Goal: Task Accomplishment & Management: Manage account settings

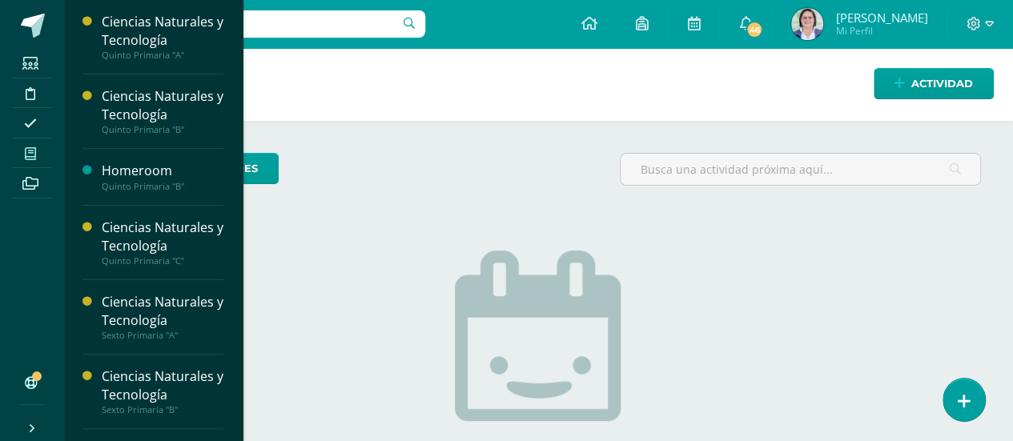
click at [30, 150] on icon at bounding box center [30, 153] width 11 height 13
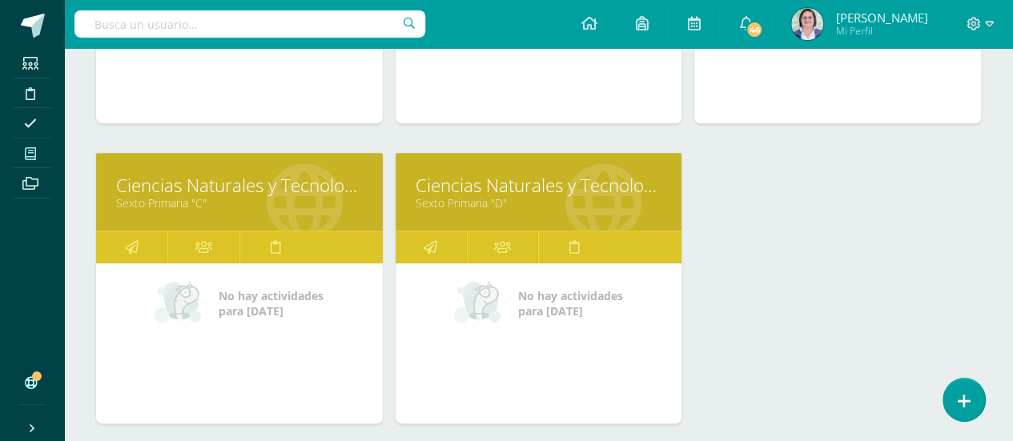
scroll to position [751, 0]
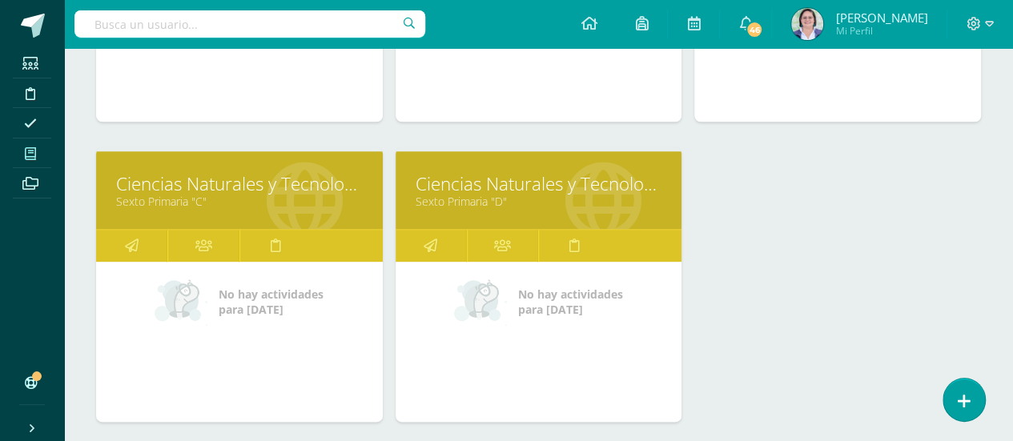
click at [537, 199] on link "Sexto Primaria "D"" at bounding box center [539, 201] width 247 height 15
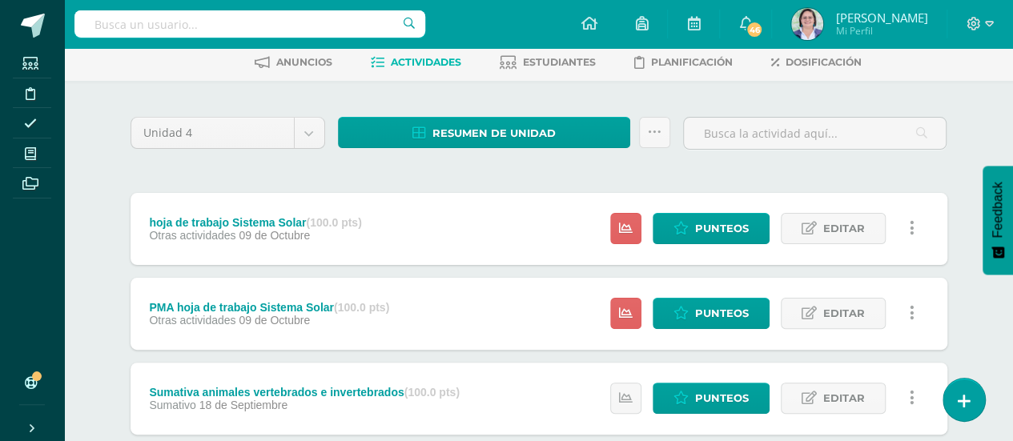
scroll to position [76, 0]
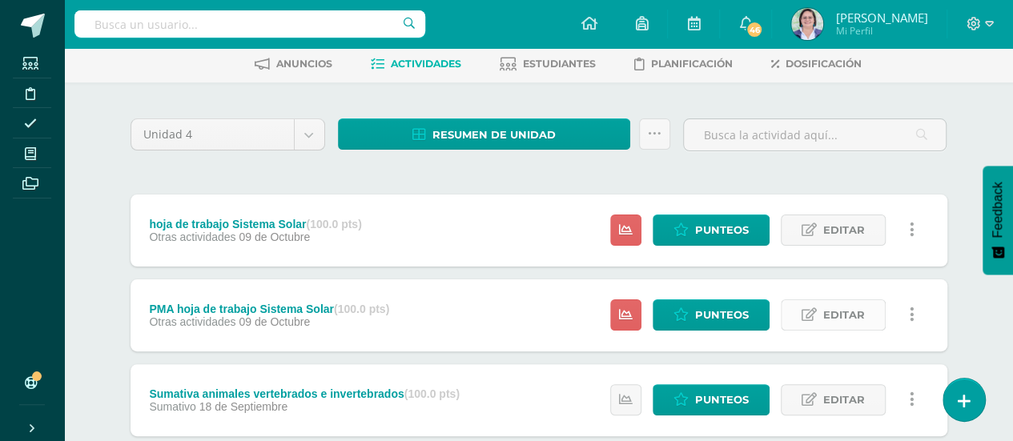
click at [843, 315] on span "Editar" at bounding box center [844, 315] width 42 height 30
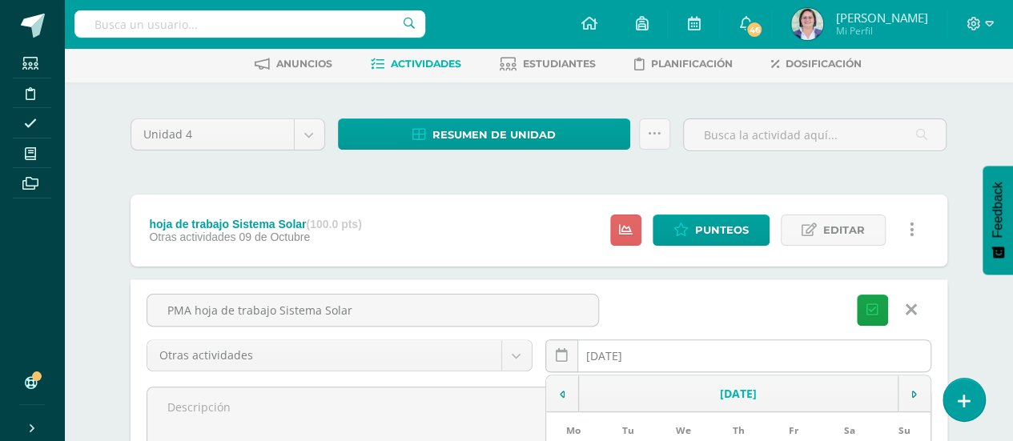
click at [783, 365] on div "2025-10-09 October, 2025 Mo Tu We Th Fr Sa Su 29 30 1 2 3 4 5 6 7 8 9 10 11 12 …" at bounding box center [739, 363] width 386 height 46
type input "[DATE]"
click at [857, 295] on button "Guardar" at bounding box center [872, 310] width 31 height 31
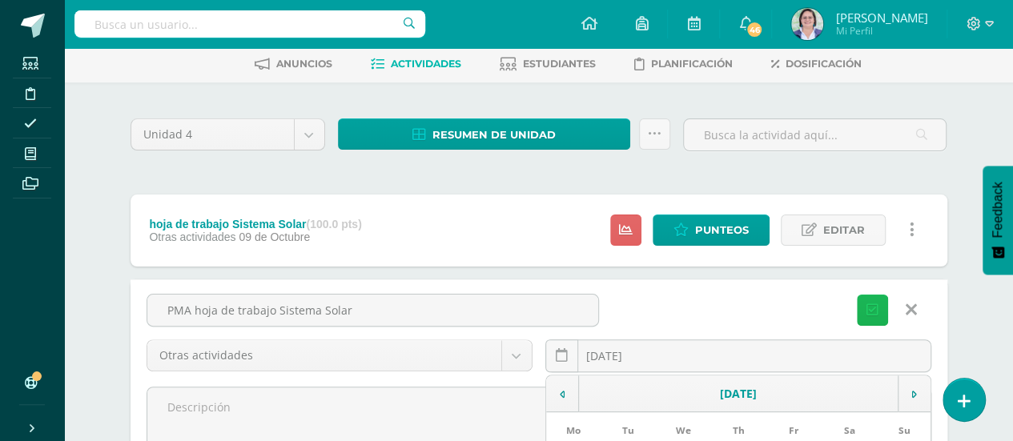
click at [875, 307] on icon "submit" at bounding box center [873, 311] width 12 height 14
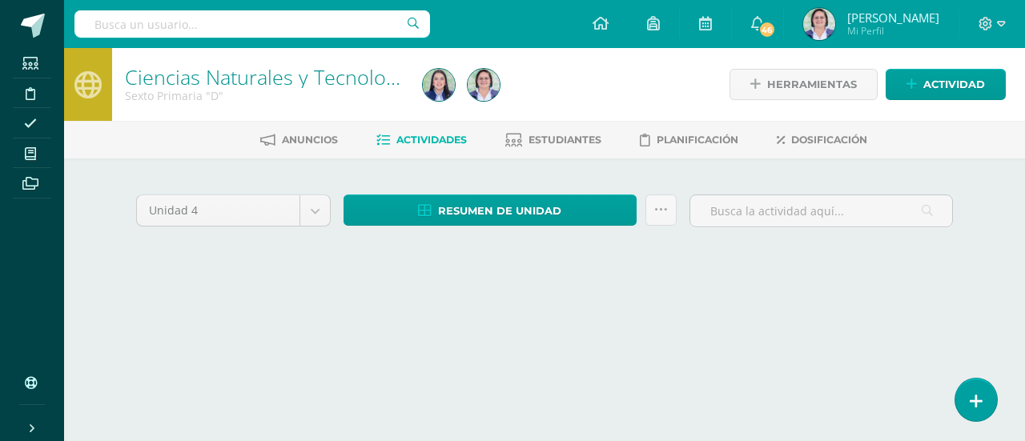
click at [867, 303] on html "Estudiantes Disciplina Asistencia Mis cursos Archivos Soporte Ayuda Reportar un…" at bounding box center [512, 151] width 1025 height 303
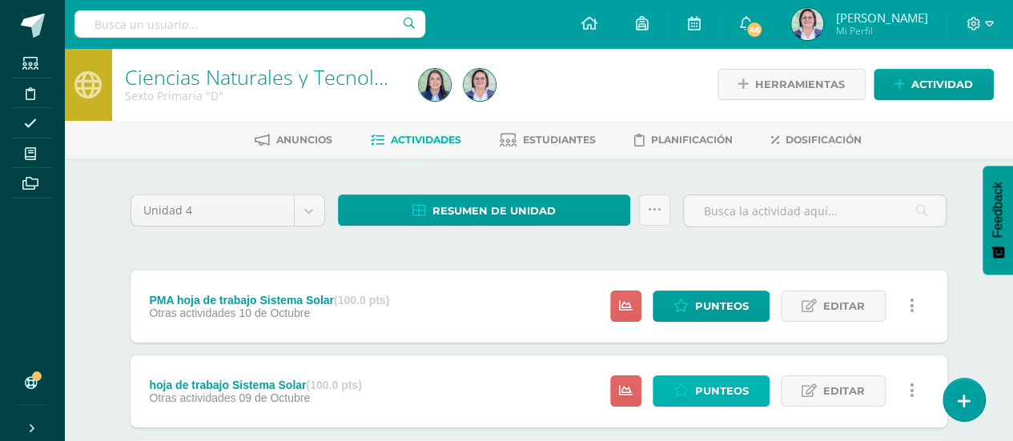
click at [733, 389] on span "Punteos" at bounding box center [722, 391] width 54 height 30
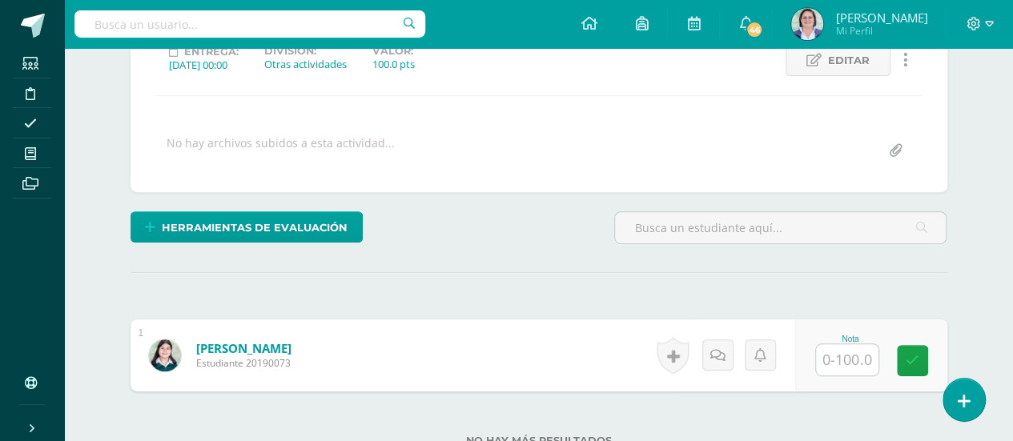
scroll to position [238, 0]
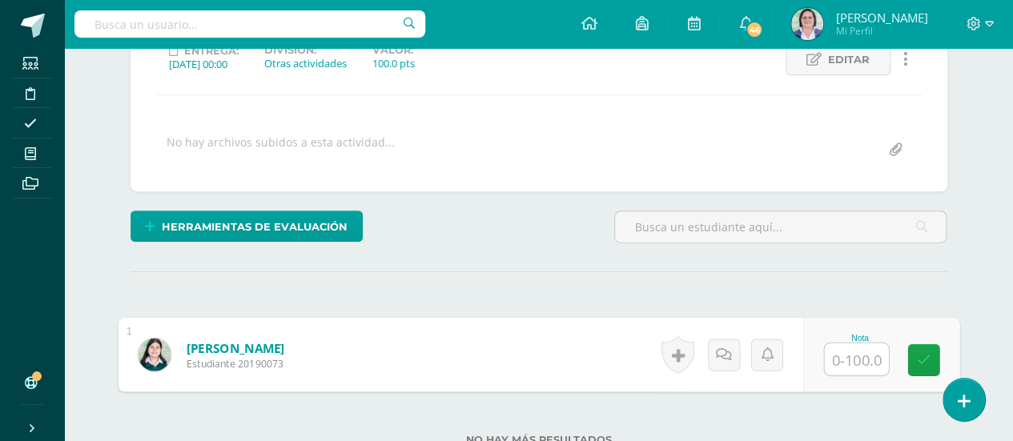
click at [862, 348] on input "text" at bounding box center [856, 360] width 64 height 32
type input "85"
click at [928, 353] on icon at bounding box center [923, 360] width 14 height 14
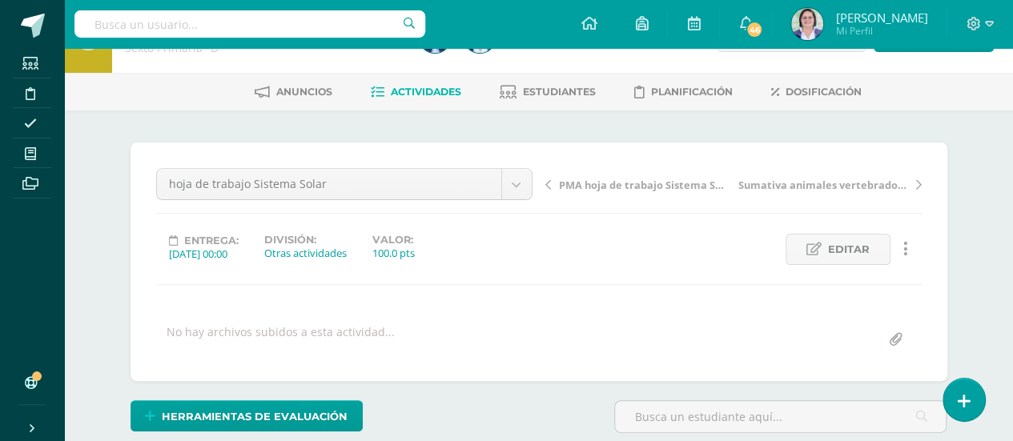
scroll to position [0, 0]
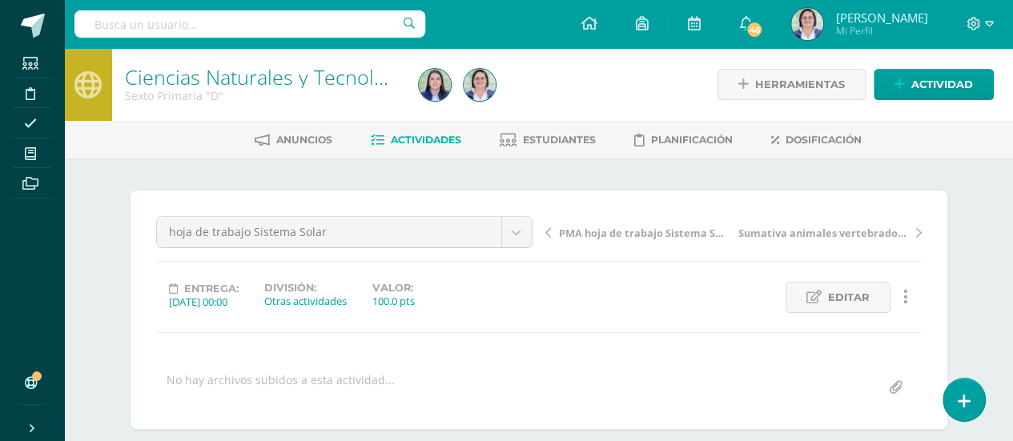
click at [429, 139] on span "Actividades" at bounding box center [426, 140] width 70 height 12
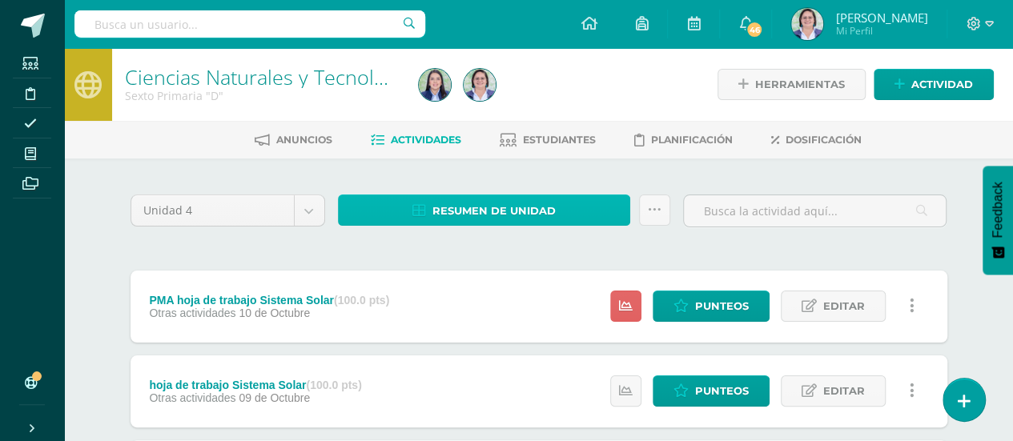
click at [532, 202] on span "Resumen de unidad" at bounding box center [494, 211] width 123 height 30
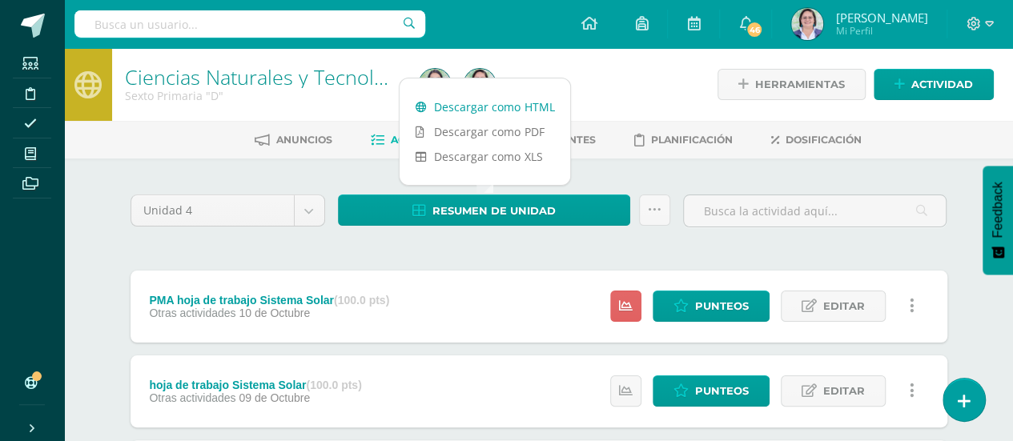
click at [525, 103] on link "Descargar como HTML" at bounding box center [485, 107] width 171 height 25
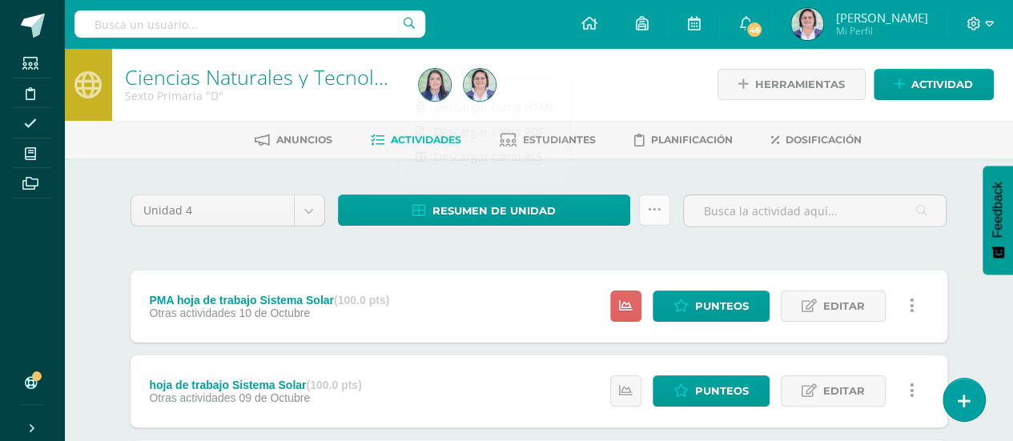
click at [654, 207] on icon at bounding box center [655, 210] width 14 height 14
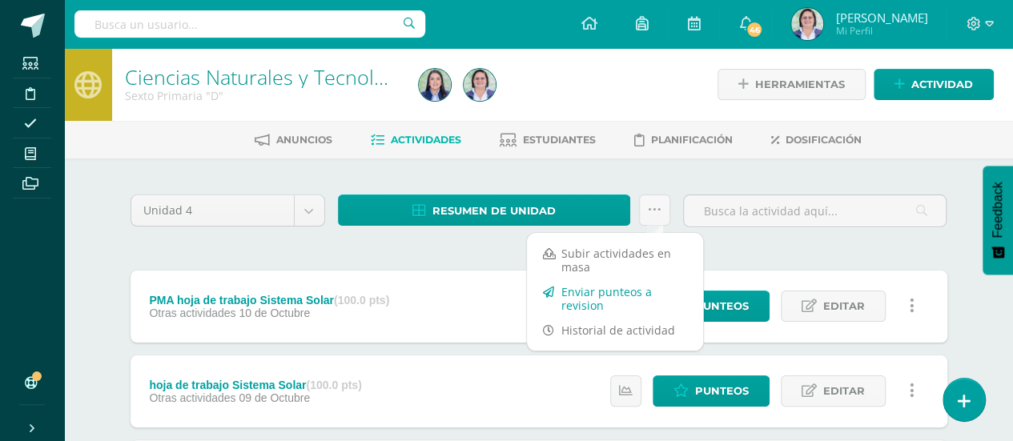
click at [614, 297] on link "Enviar punteos a revision" at bounding box center [615, 299] width 176 height 38
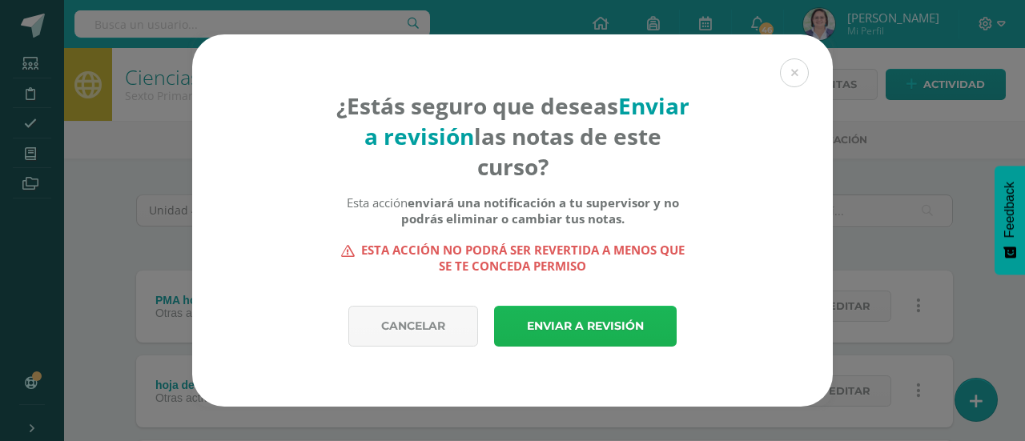
click at [575, 324] on link "Enviar a revisión" at bounding box center [585, 326] width 183 height 41
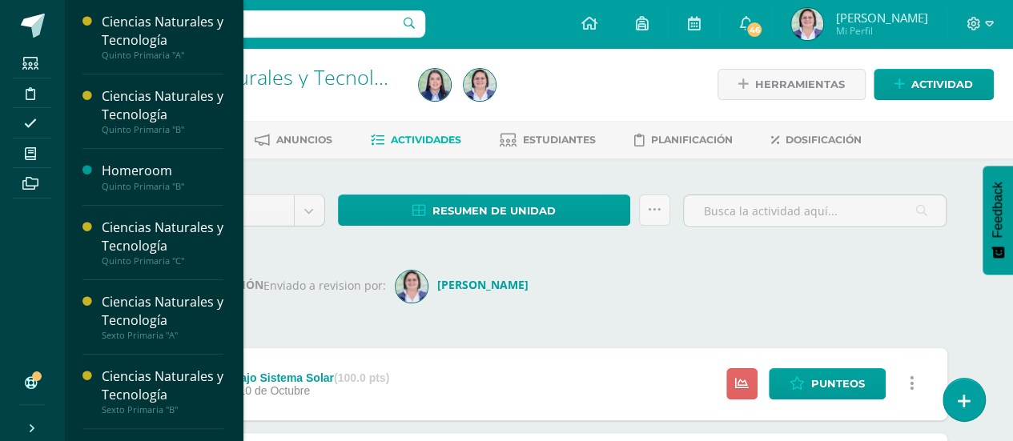
click at [8, 149] on li "Mis cursos" at bounding box center [32, 154] width 64 height 30
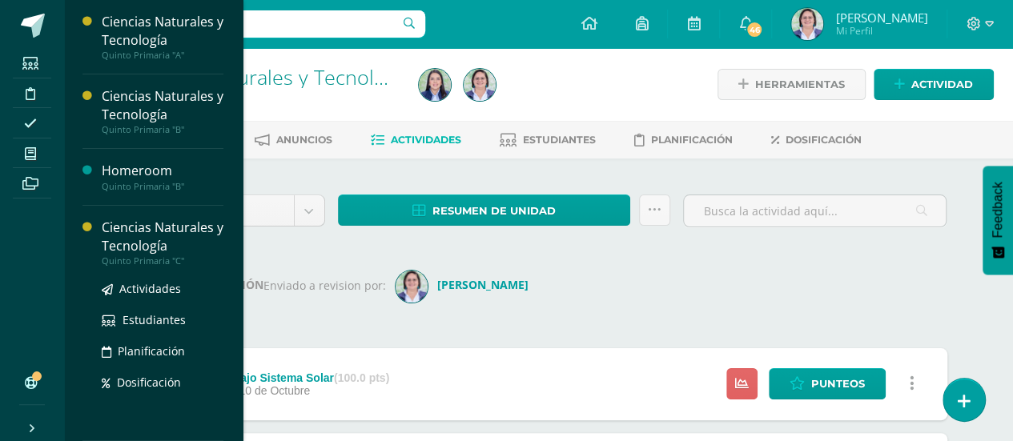
click at [136, 230] on div "Ciencias Naturales y Tecnología" at bounding box center [163, 237] width 122 height 37
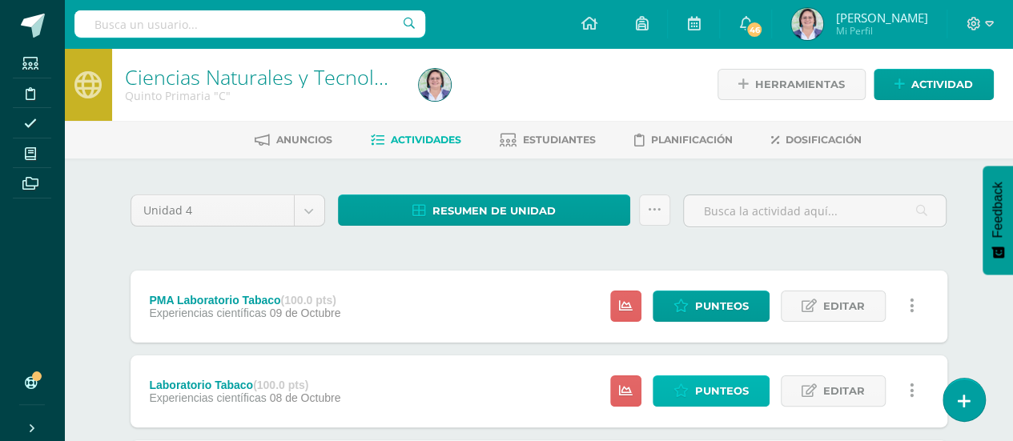
click at [707, 383] on span "Punteos" at bounding box center [722, 391] width 54 height 30
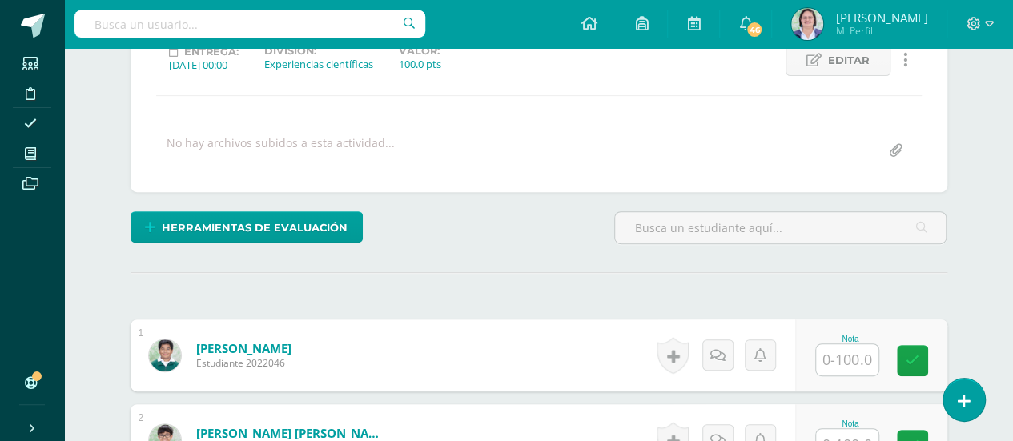
scroll to position [238, 0]
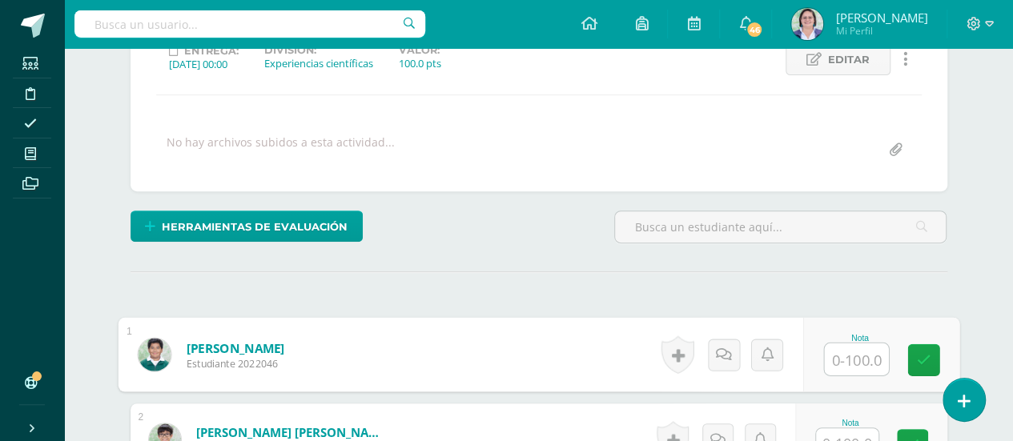
click at [843, 359] on input "text" at bounding box center [856, 360] width 64 height 32
type input "100"
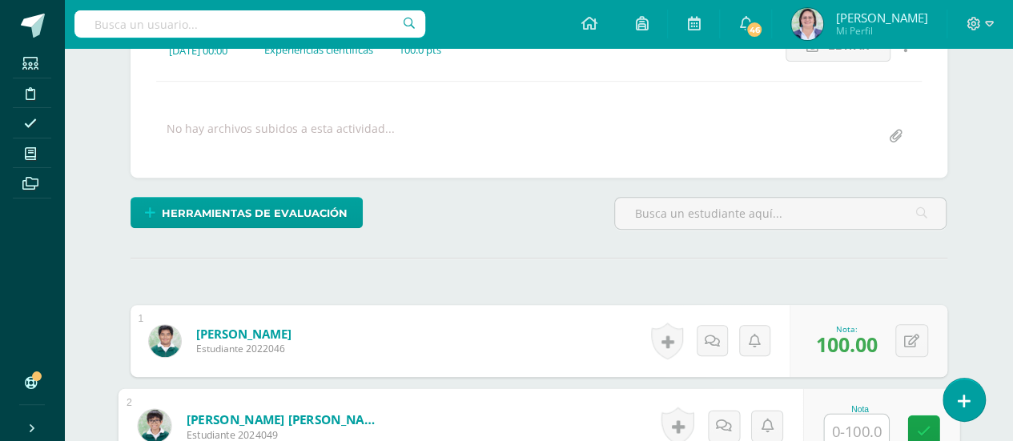
scroll to position [253, 0]
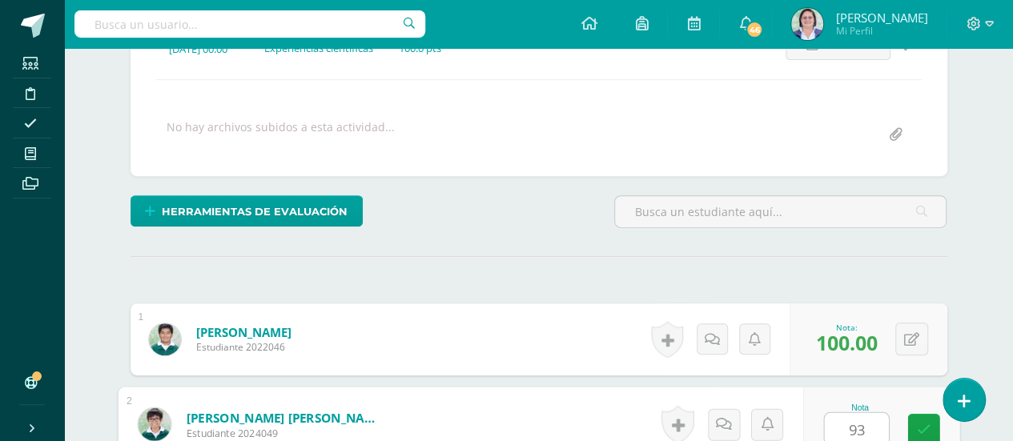
type input "93"
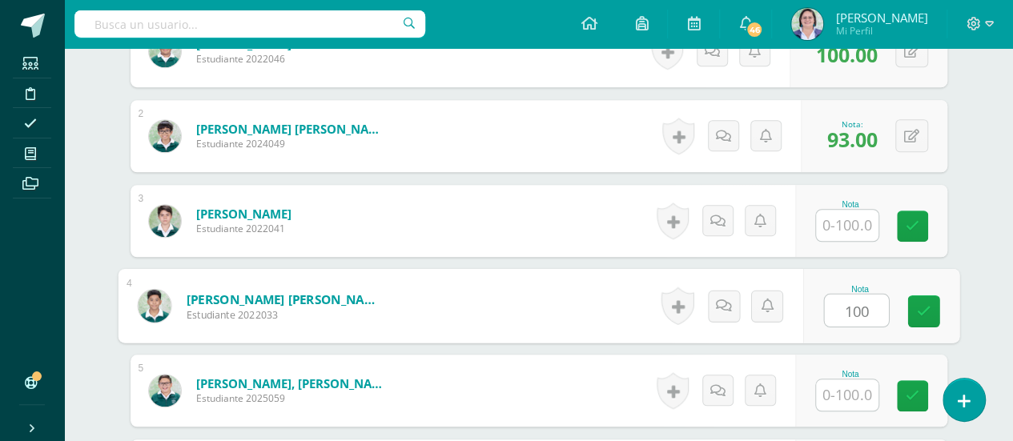
type input "100"
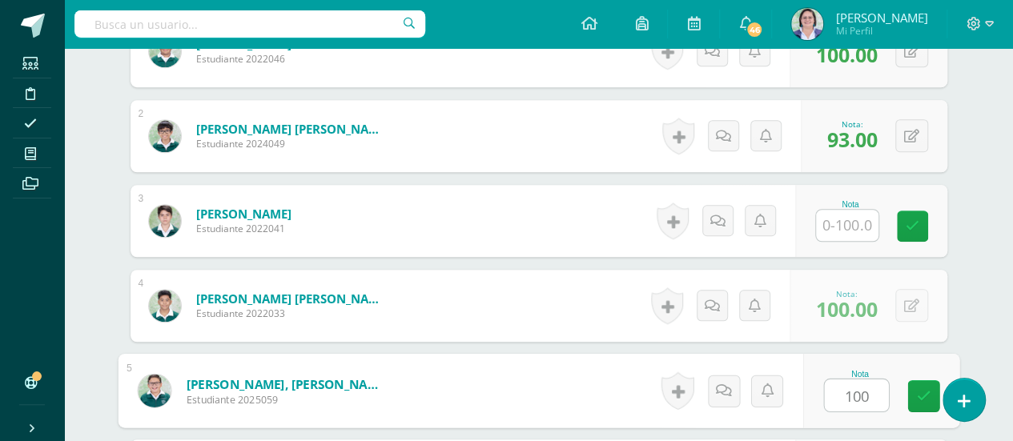
type input "100"
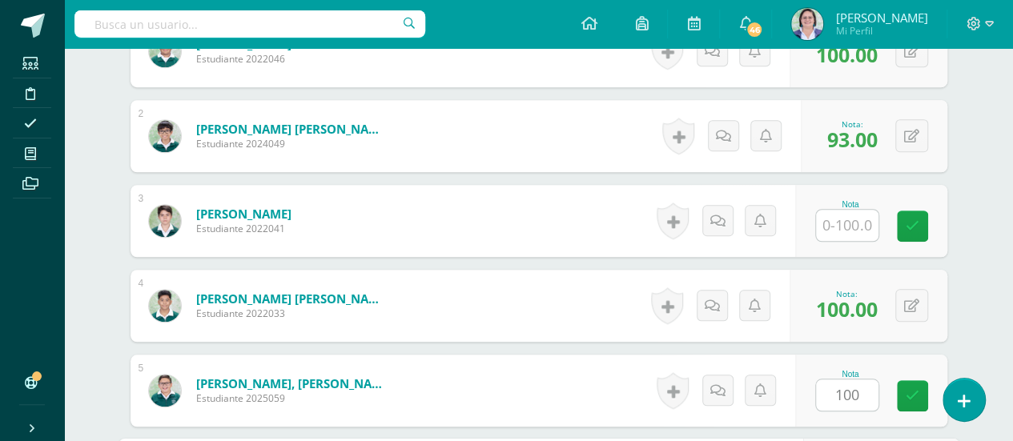
scroll to position [796, 0]
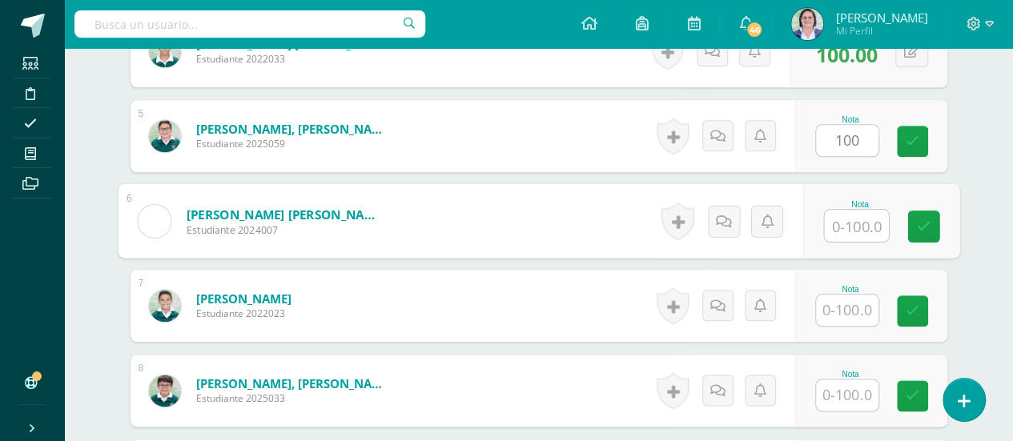
type input "1"
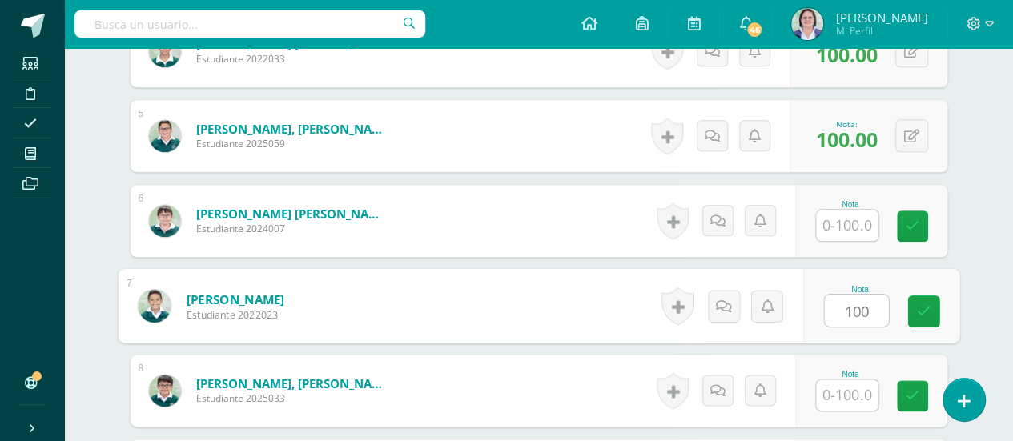
type input "100"
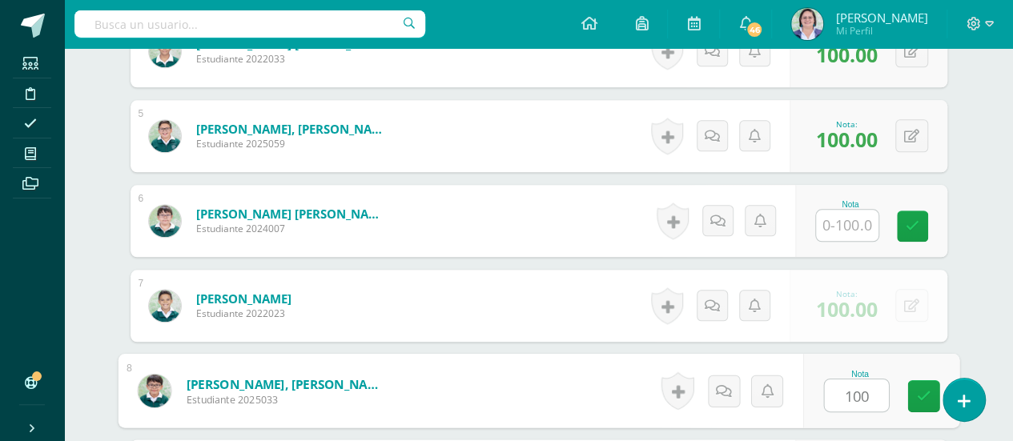
type input "100"
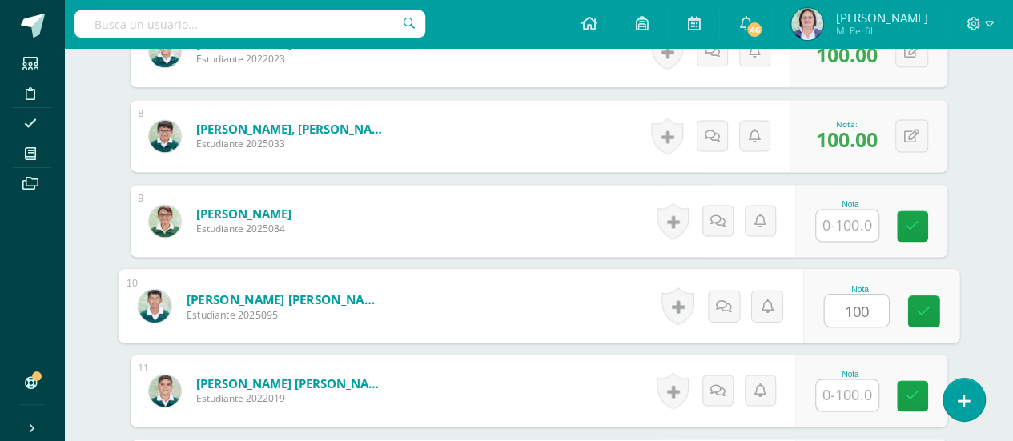
type input "100"
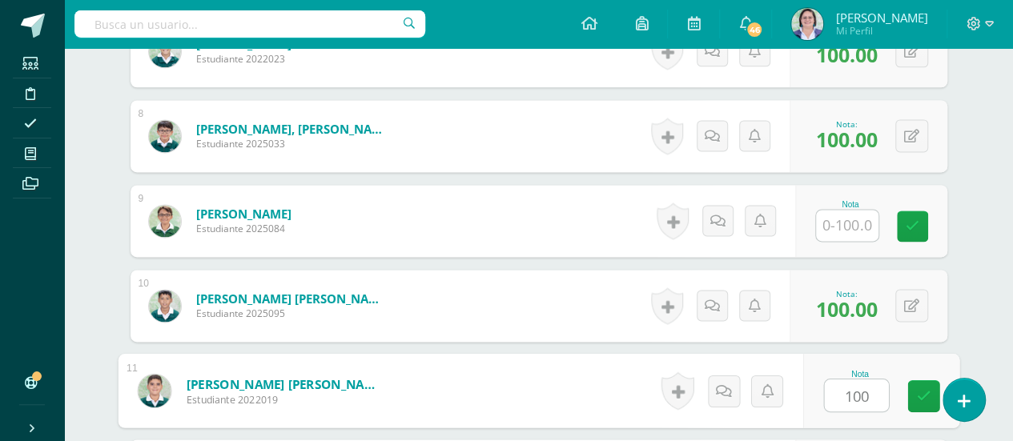
type input "100"
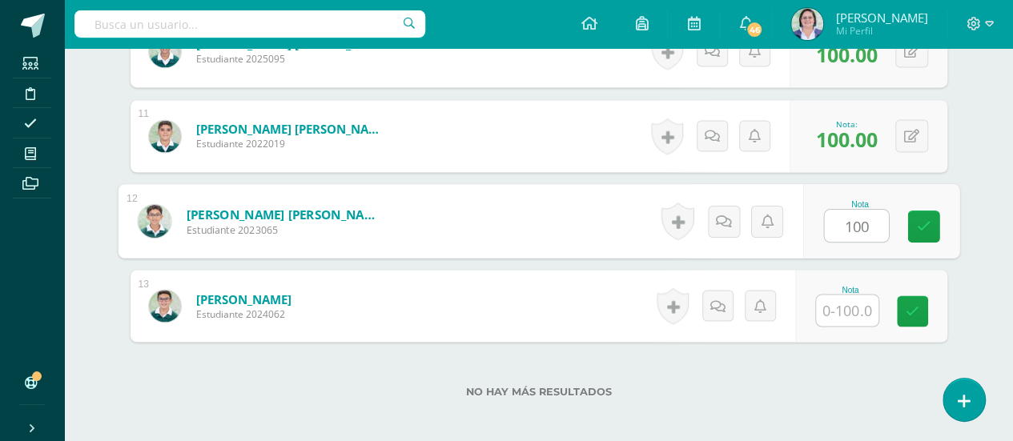
type input "100"
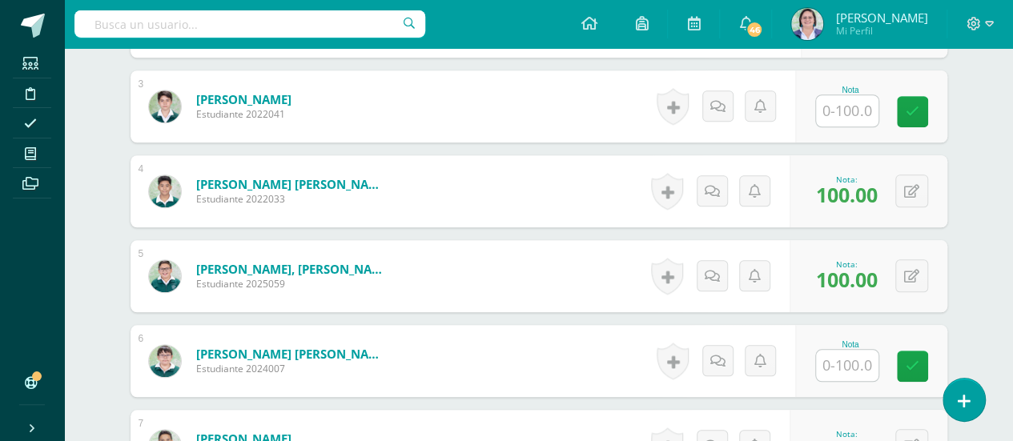
scroll to position [623, 0]
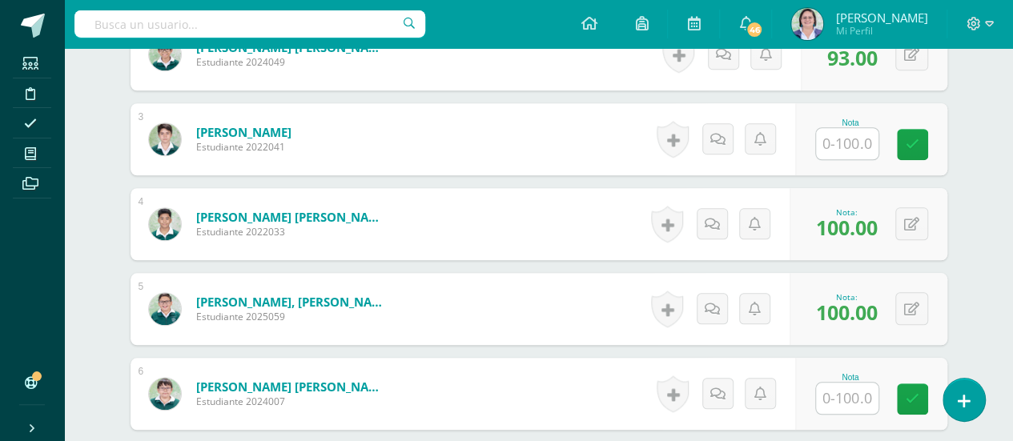
type input "100"
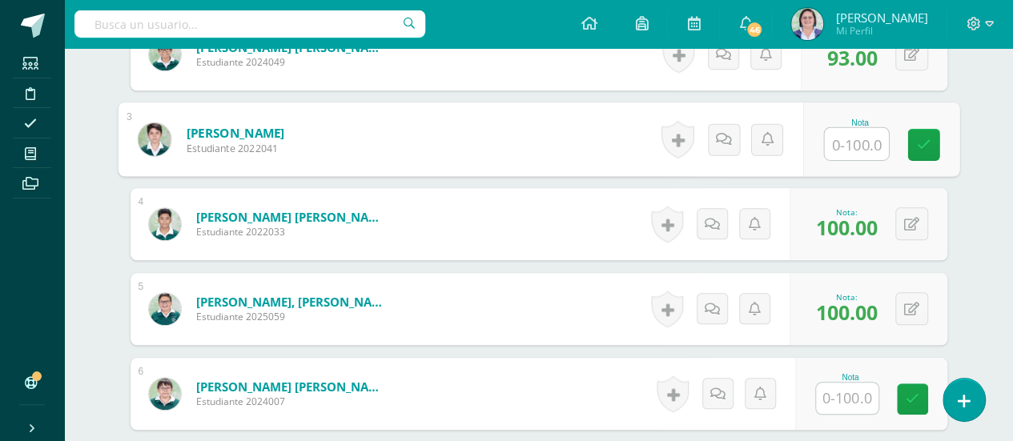
click at [851, 137] on input "text" at bounding box center [856, 144] width 64 height 32
type input "65"
click at [920, 138] on icon at bounding box center [923, 145] width 14 height 14
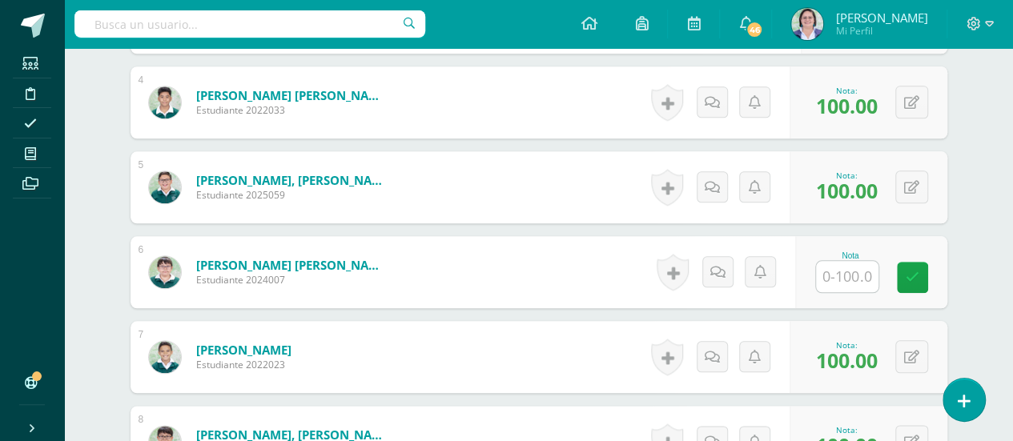
scroll to position [757, 0]
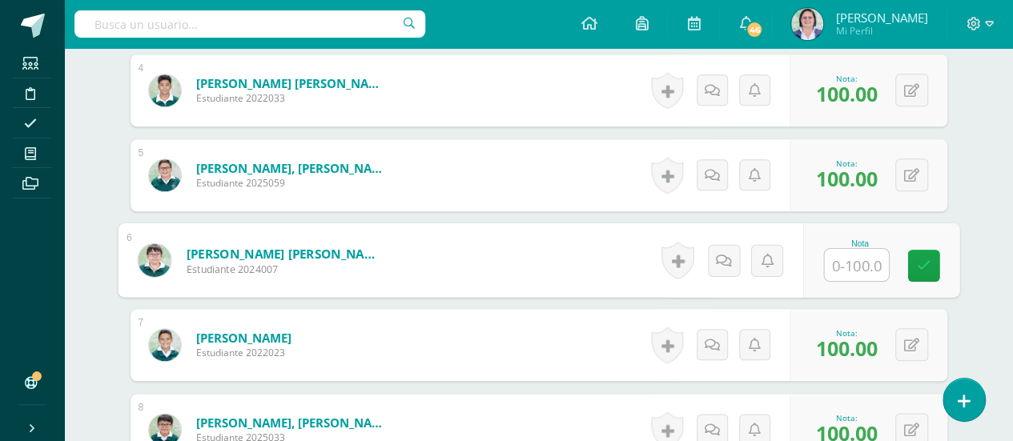
click at [843, 261] on input "text" at bounding box center [856, 265] width 64 height 32
type input "60"
click at [923, 259] on icon at bounding box center [923, 266] width 14 height 14
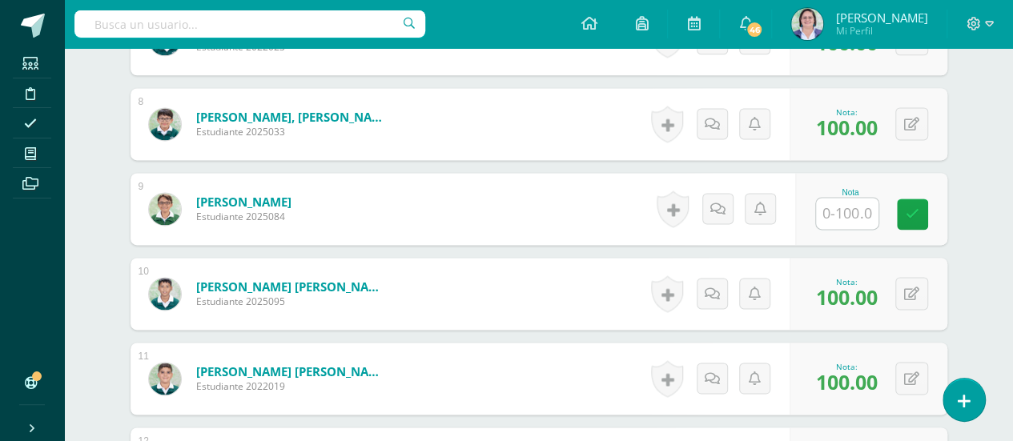
scroll to position [1077, 0]
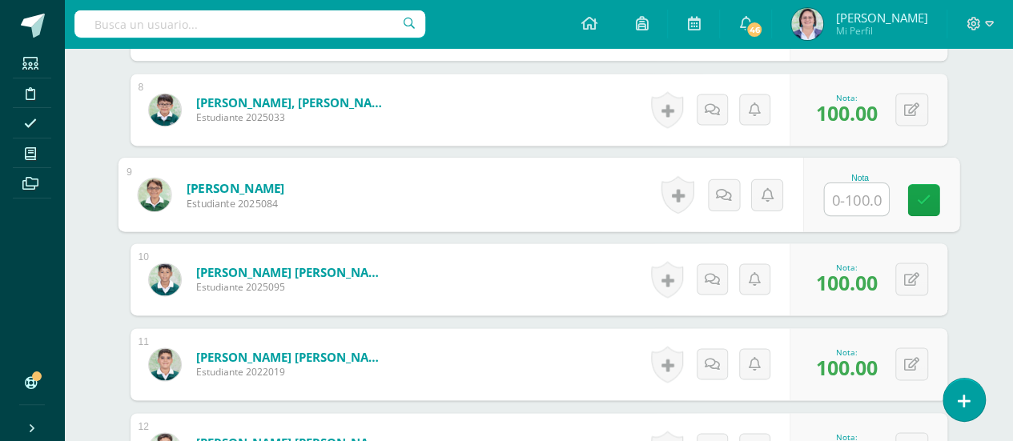
click at [831, 201] on input "text" at bounding box center [856, 199] width 64 height 32
type input "60"
click at [928, 196] on icon at bounding box center [923, 200] width 14 height 14
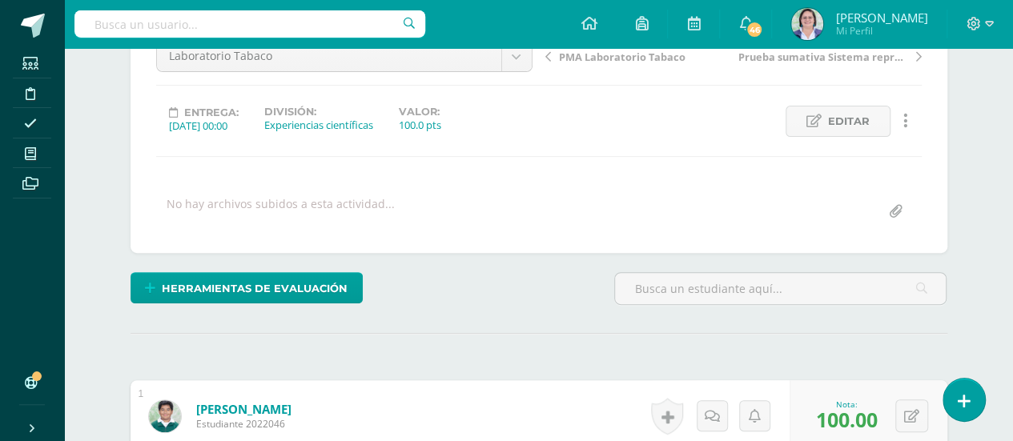
scroll to position [0, 0]
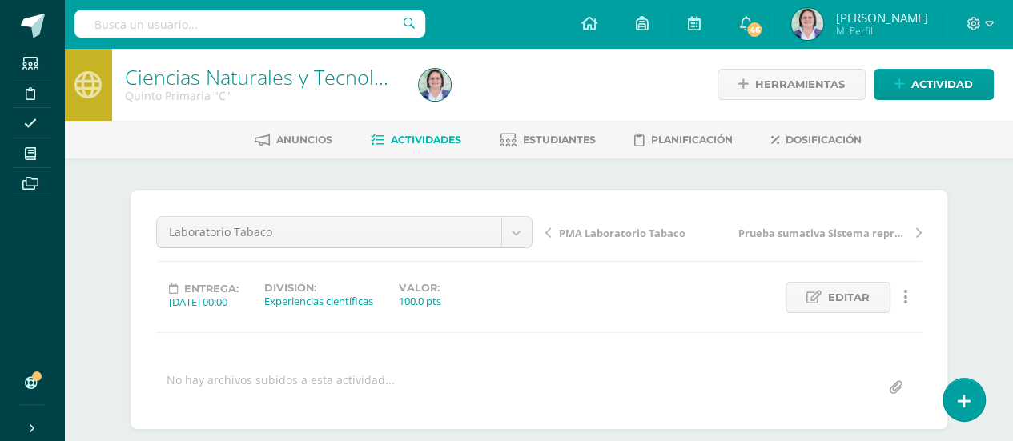
click at [445, 139] on span "Actividades" at bounding box center [426, 140] width 70 height 12
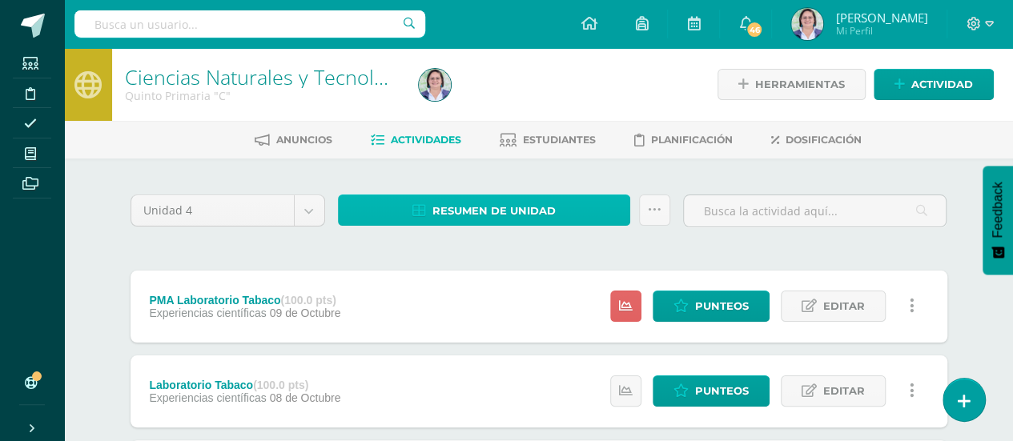
click at [493, 211] on span "Resumen de unidad" at bounding box center [494, 211] width 123 height 30
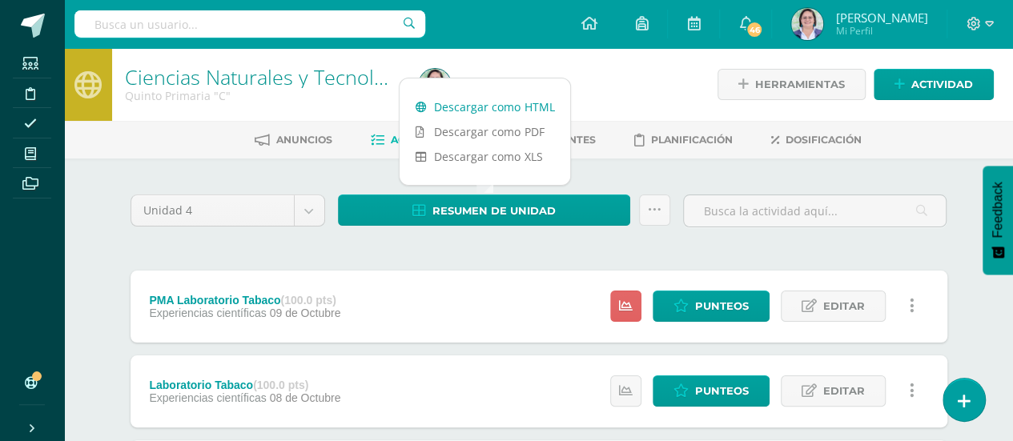
click at [503, 107] on link "Descargar como HTML" at bounding box center [485, 107] width 171 height 25
click at [659, 211] on icon at bounding box center [655, 210] width 14 height 14
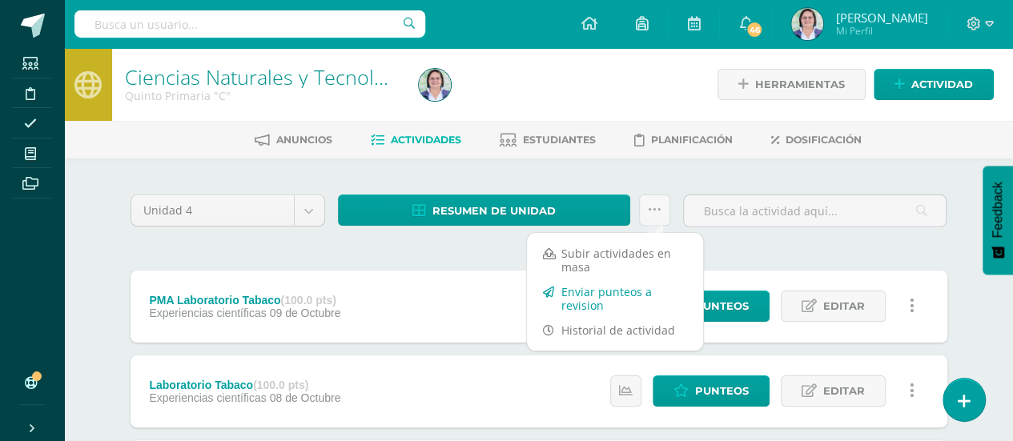
click at [618, 289] on link "Enviar punteos a revision" at bounding box center [615, 299] width 176 height 38
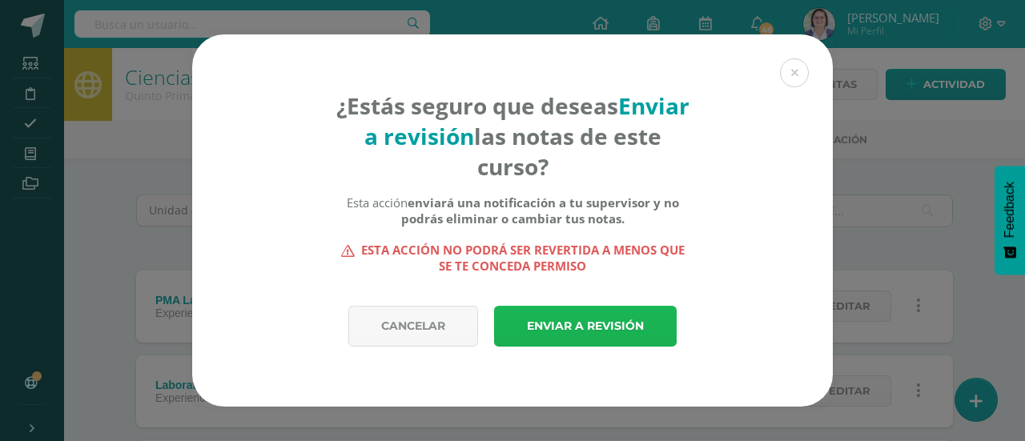
click at [603, 331] on link "Enviar a revisión" at bounding box center [585, 326] width 183 height 41
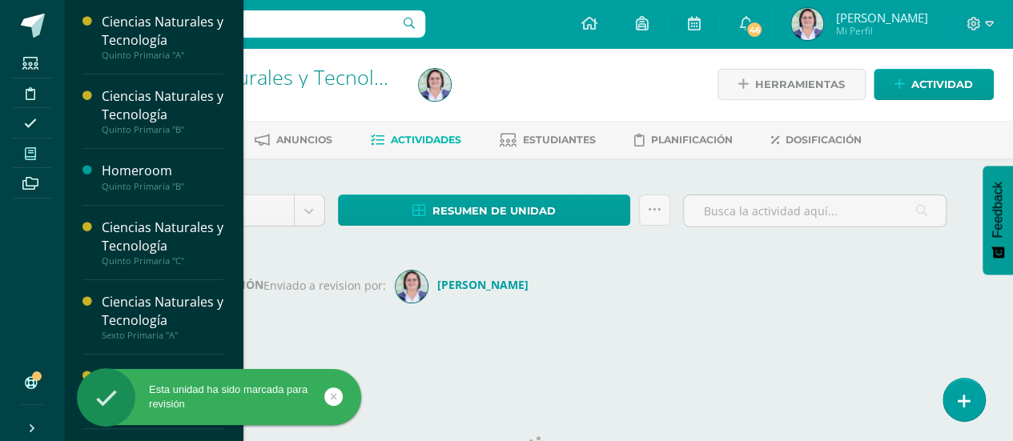
click at [26, 151] on icon at bounding box center [30, 153] width 11 height 13
